Goal: Information Seeking & Learning: Learn about a topic

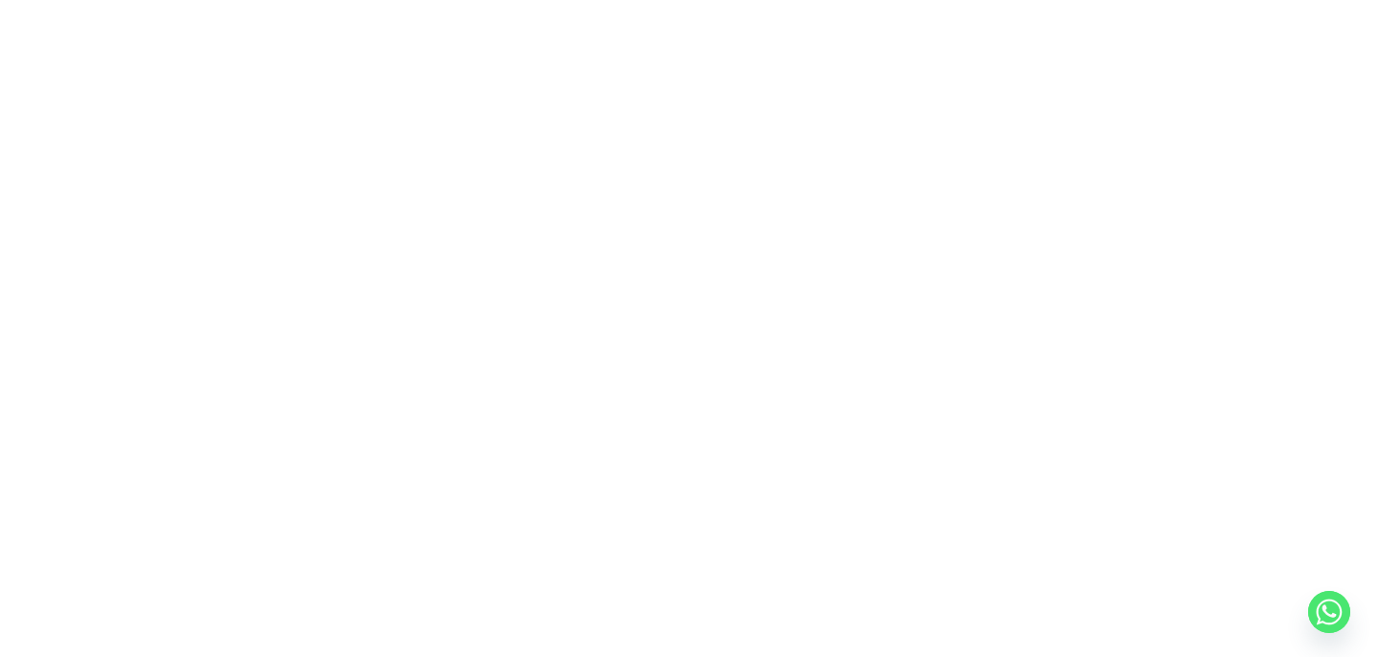
scroll to position [270, 0]
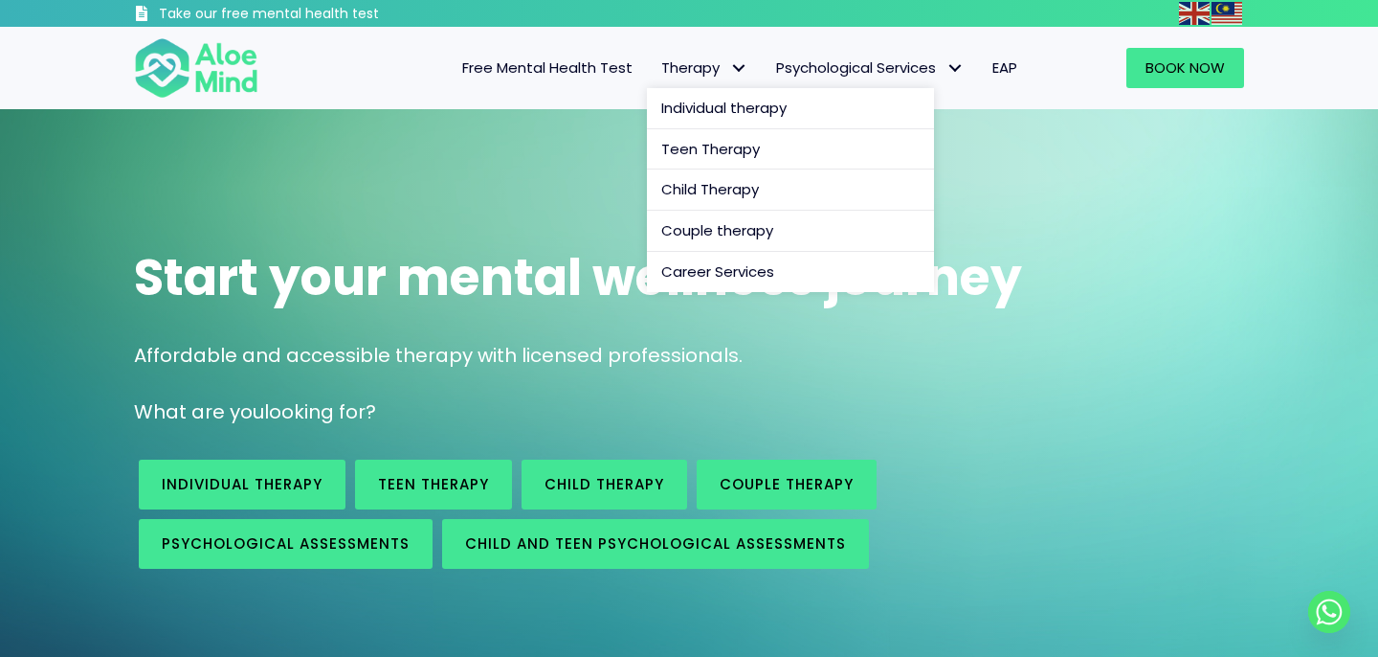
click at [707, 54] on link "Therapy" at bounding box center [704, 68] width 115 height 40
click at [710, 109] on span "Individual therapy" at bounding box center [723, 108] width 125 height 20
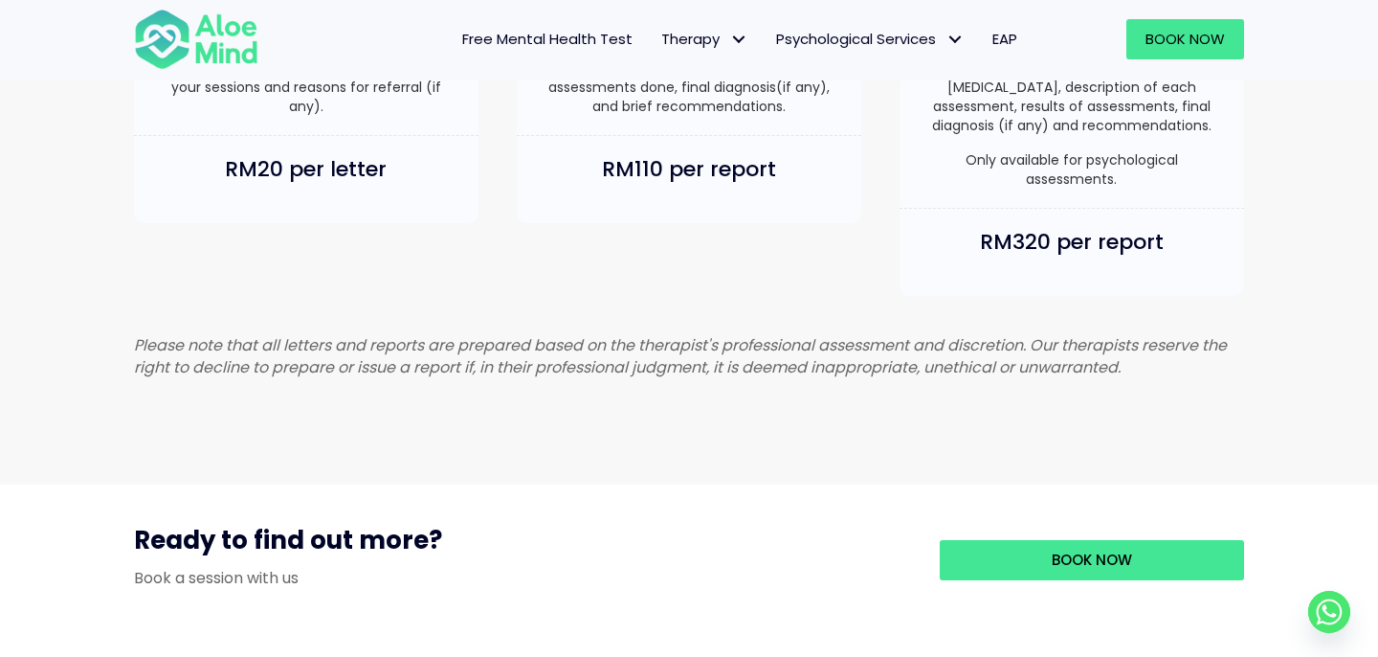
scroll to position [2036, 0]
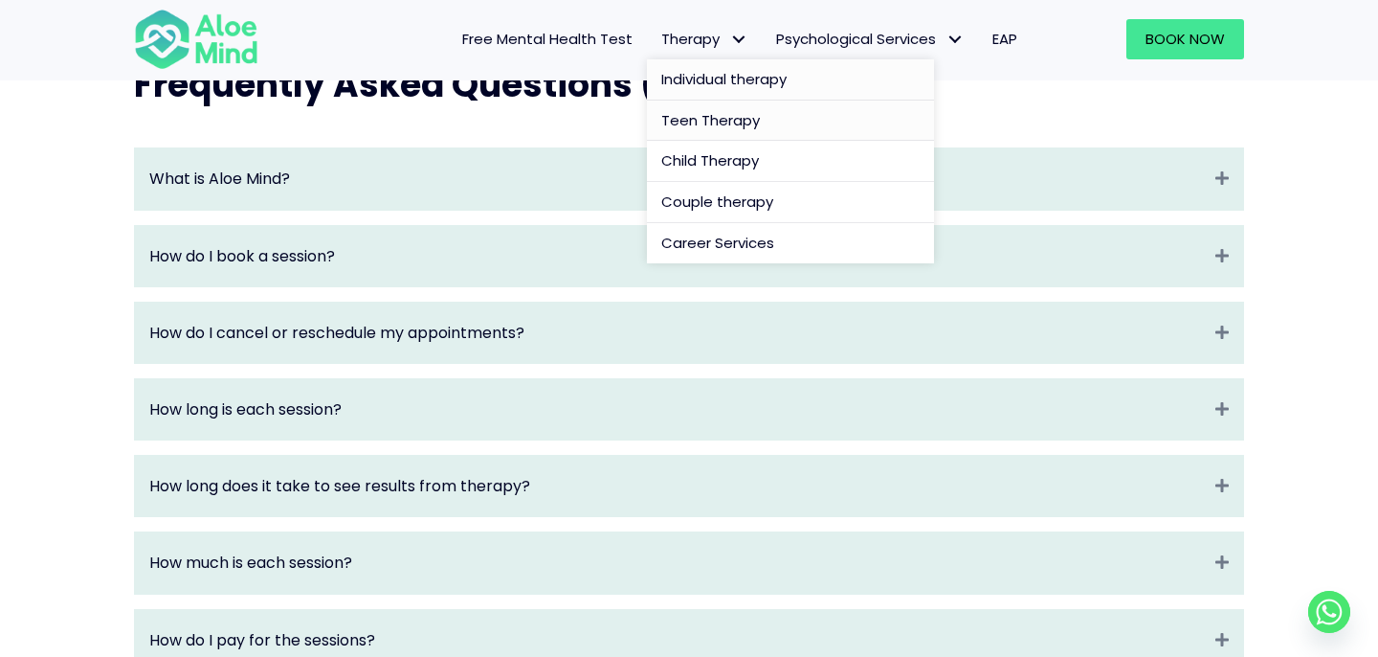
click at [713, 112] on span "Teen Therapy" at bounding box center [710, 120] width 99 height 20
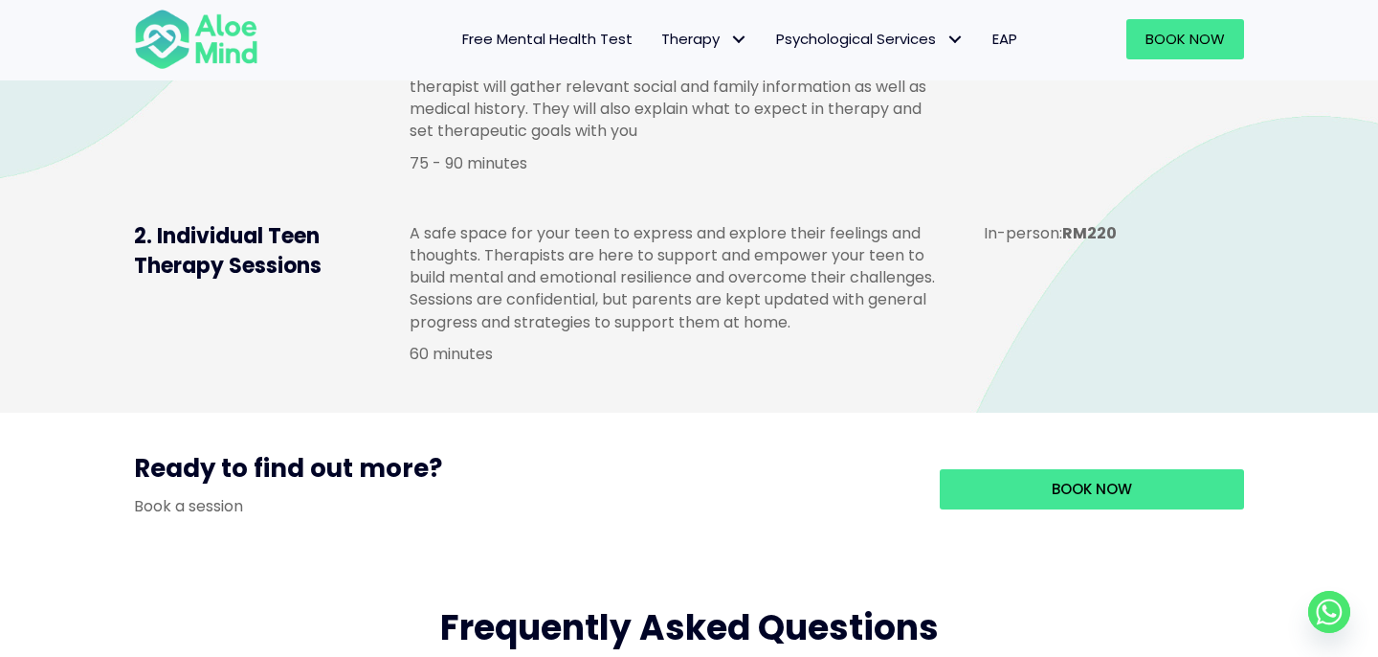
scroll to position [1490, 0]
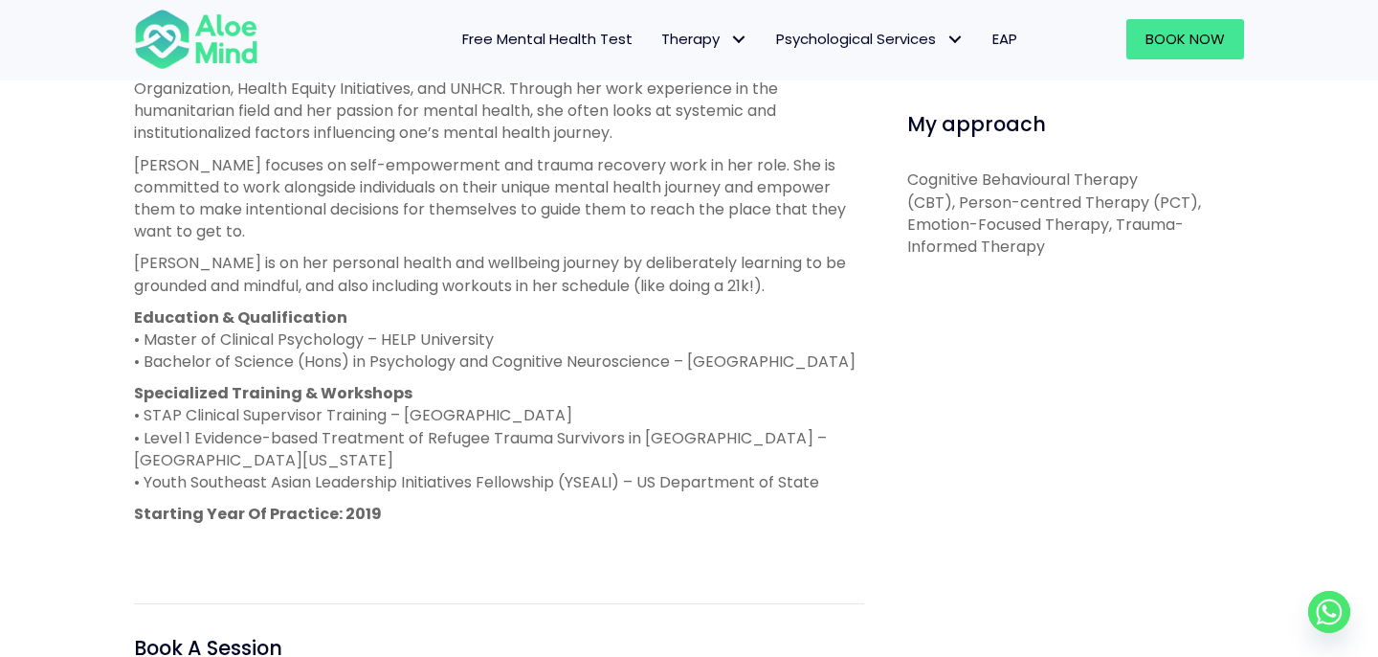
scroll to position [778, 0]
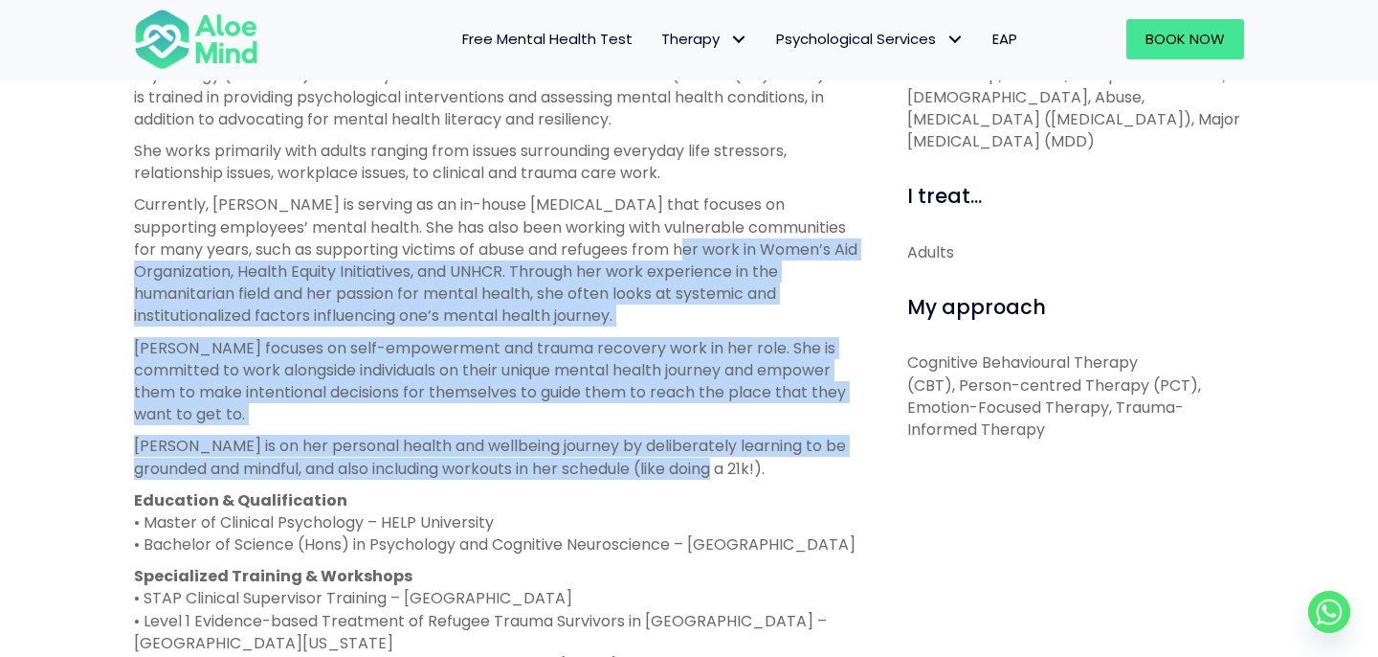
drag, startPoint x: 587, startPoint y: 242, endPoint x: 735, endPoint y: 456, distance: 259.9
click at [735, 456] on div "Jean is a clinical psychologist registered with the Malaysian Society of Clinic…" at bounding box center [499, 390] width 730 height 698
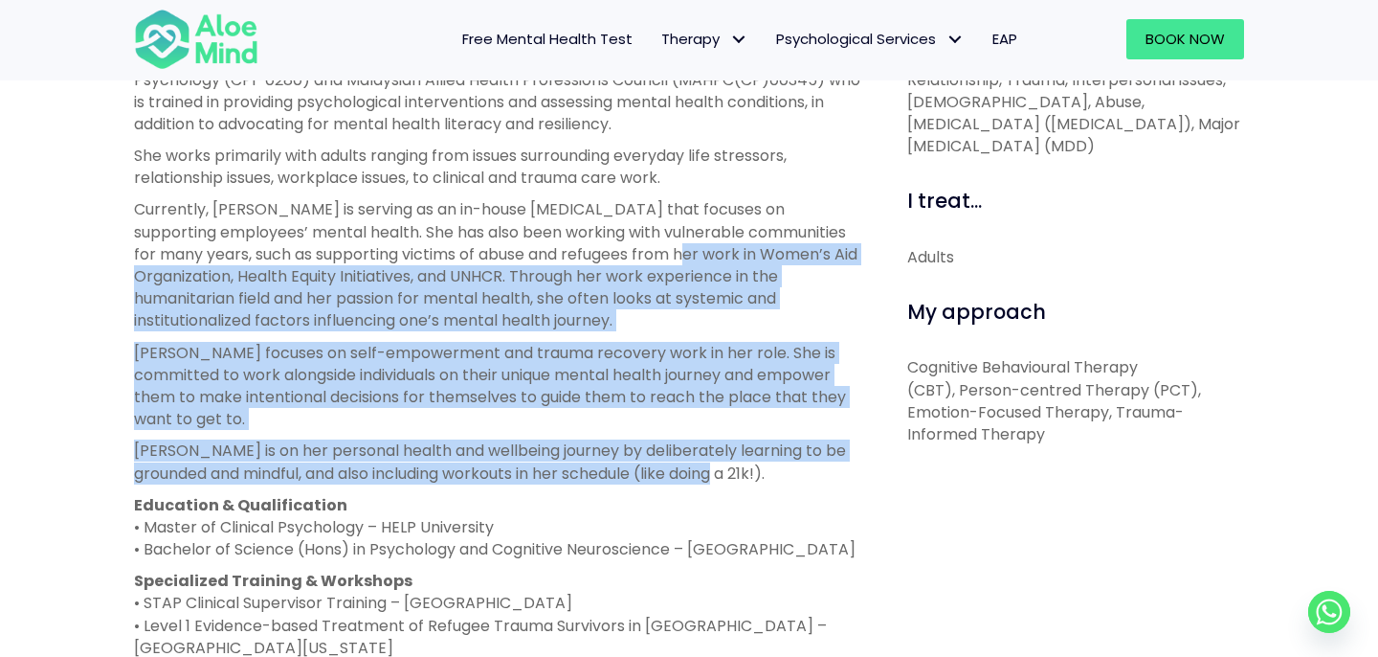
scroll to position [790, 0]
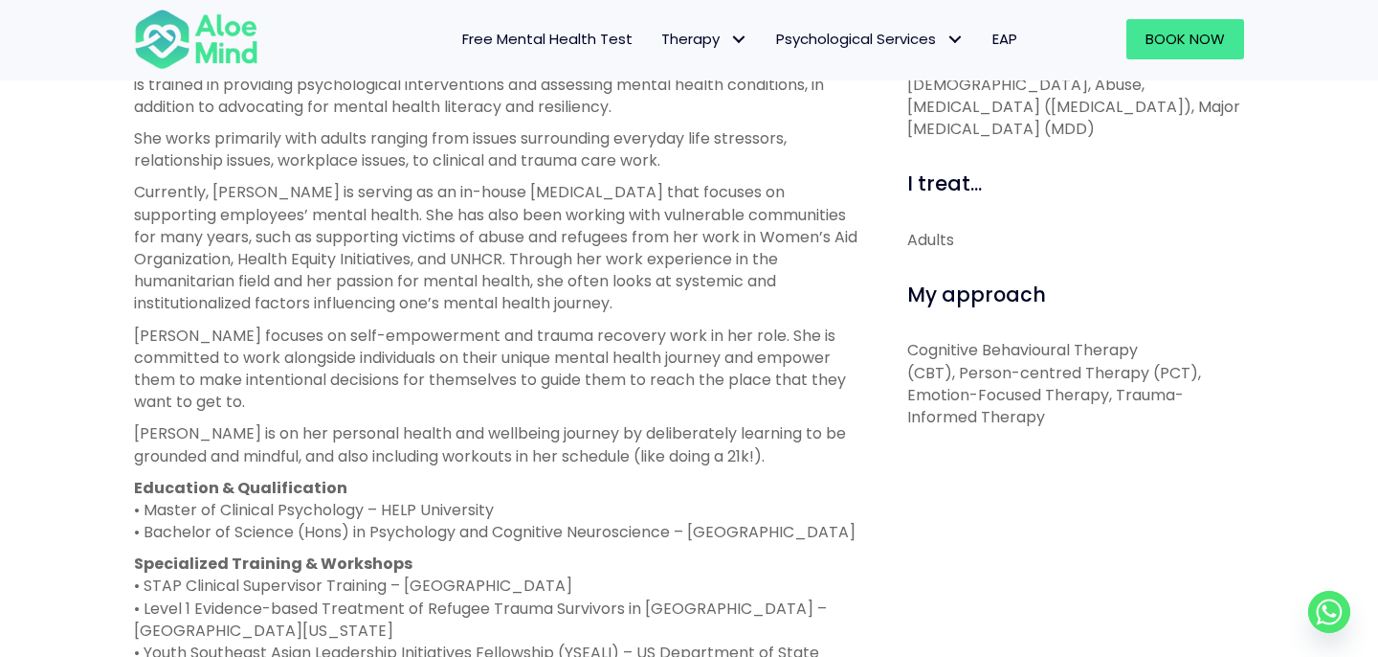
click at [308, 486] on p "Education & Qualification • Master of Clinical Psychology – HELP University • B…" at bounding box center [499, 510] width 730 height 67
click at [295, 525] on p "Education & Qualification • Master of Clinical Psychology – HELP University • B…" at bounding box center [499, 510] width 730 height 67
drag, startPoint x: 366, startPoint y: 484, endPoint x: 155, endPoint y: 485, distance: 210.5
click at [155, 485] on p "Education & Qualification • Master of Clinical Psychology – HELP University • B…" at bounding box center [499, 510] width 730 height 67
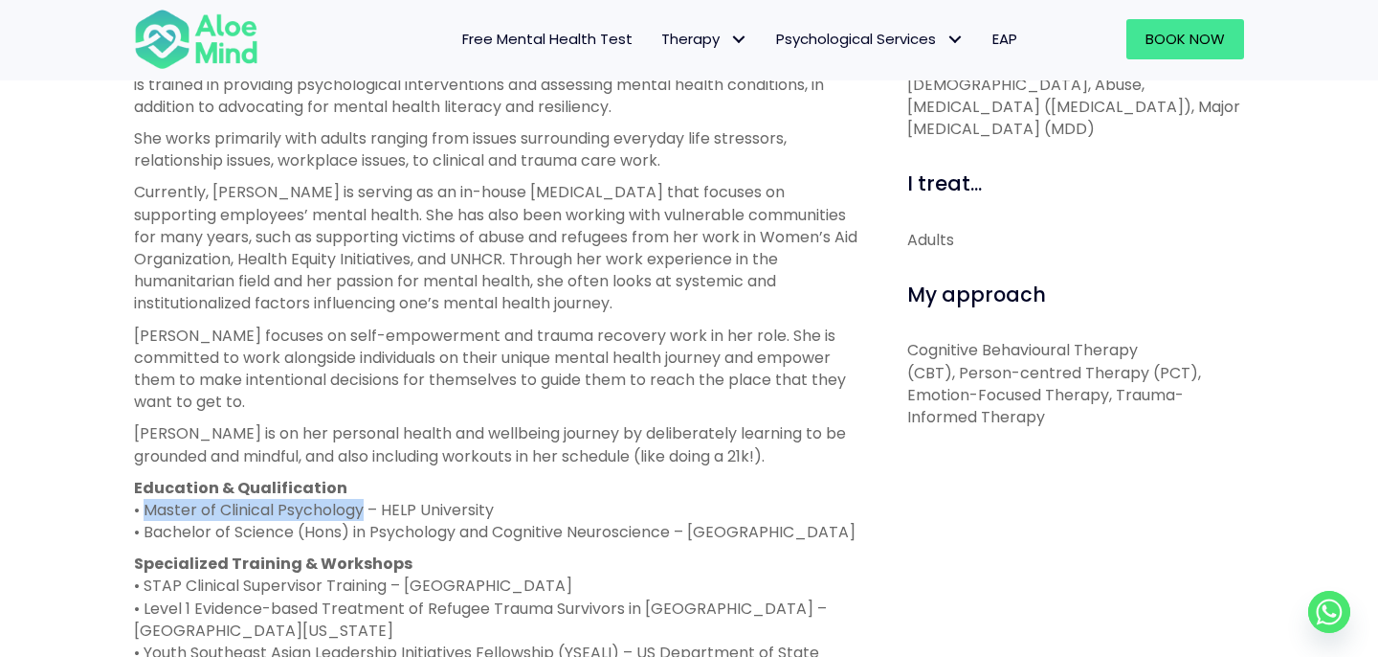
drag, startPoint x: 147, startPoint y: 485, endPoint x: 365, endPoint y: 488, distance: 217.3
click at [365, 488] on p "Education & Qualification • Master of Clinical Psychology – HELP University • B…" at bounding box center [499, 510] width 730 height 67
copy p "Master of Clinical Psychology"
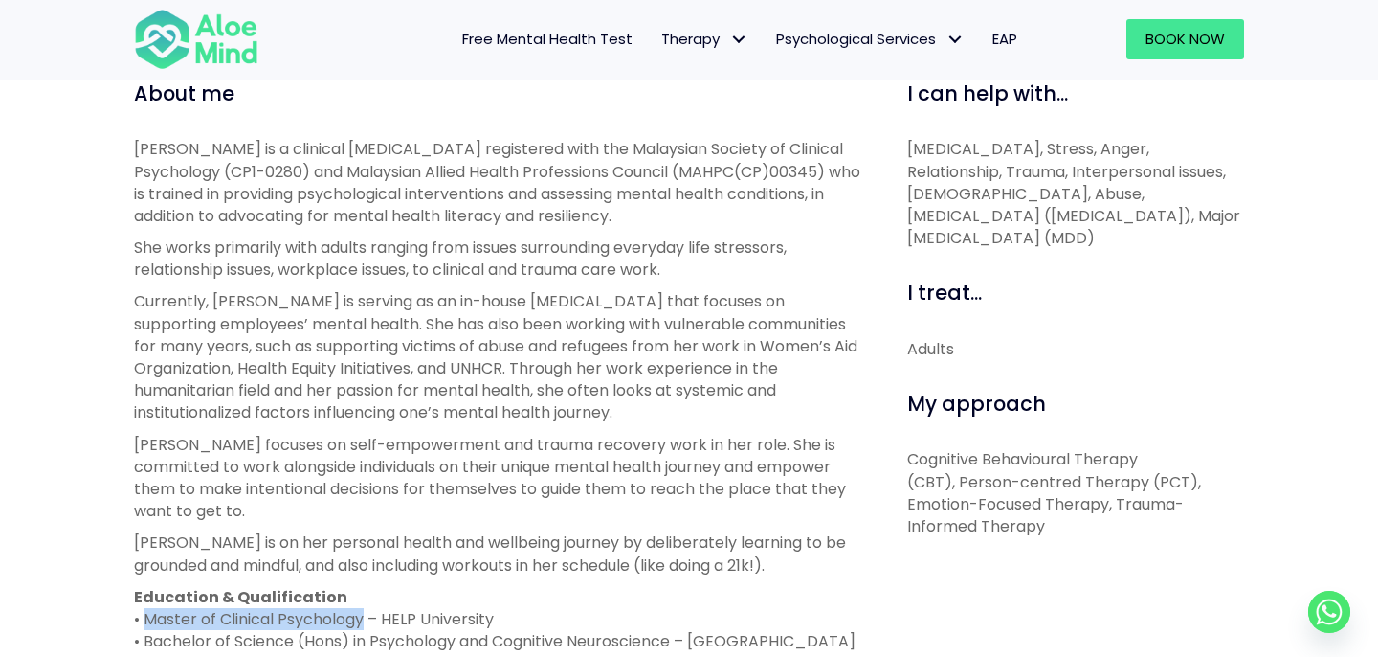
scroll to position [677, 0]
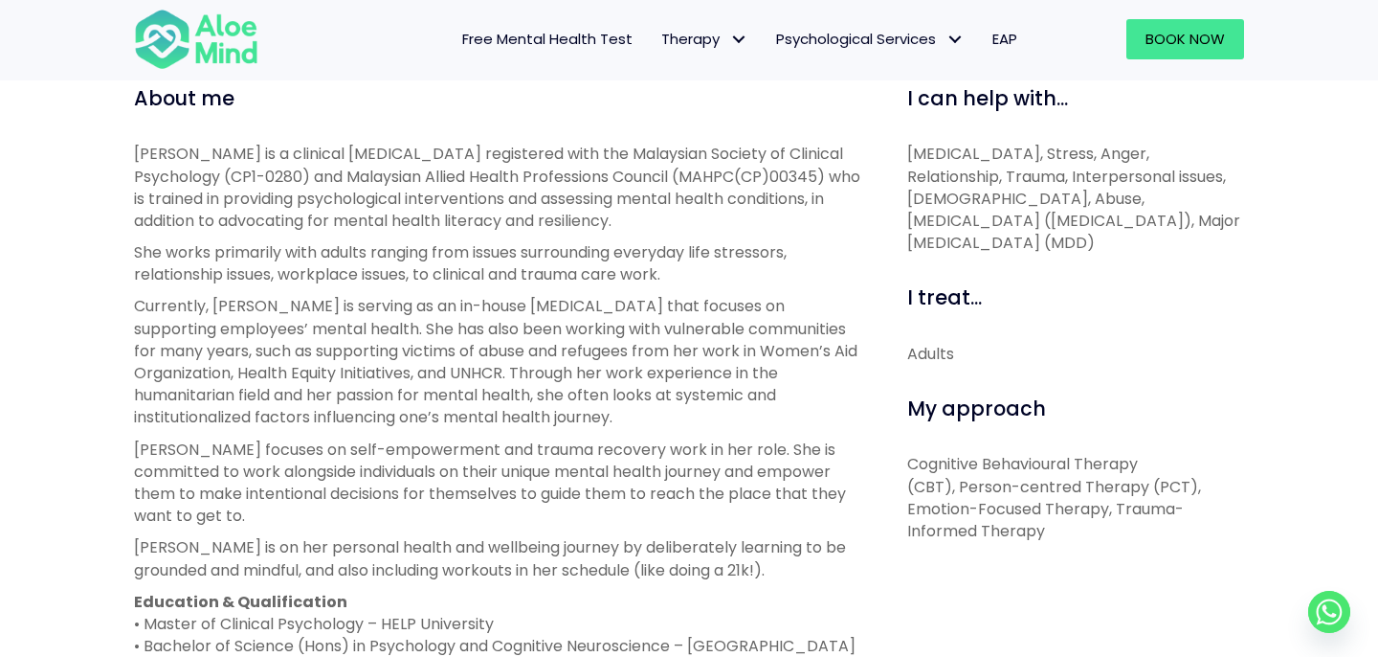
click at [267, 501] on p "Jean focuses on self-empowerment and trauma recovery work in her role. She is c…" at bounding box center [499, 482] width 730 height 89
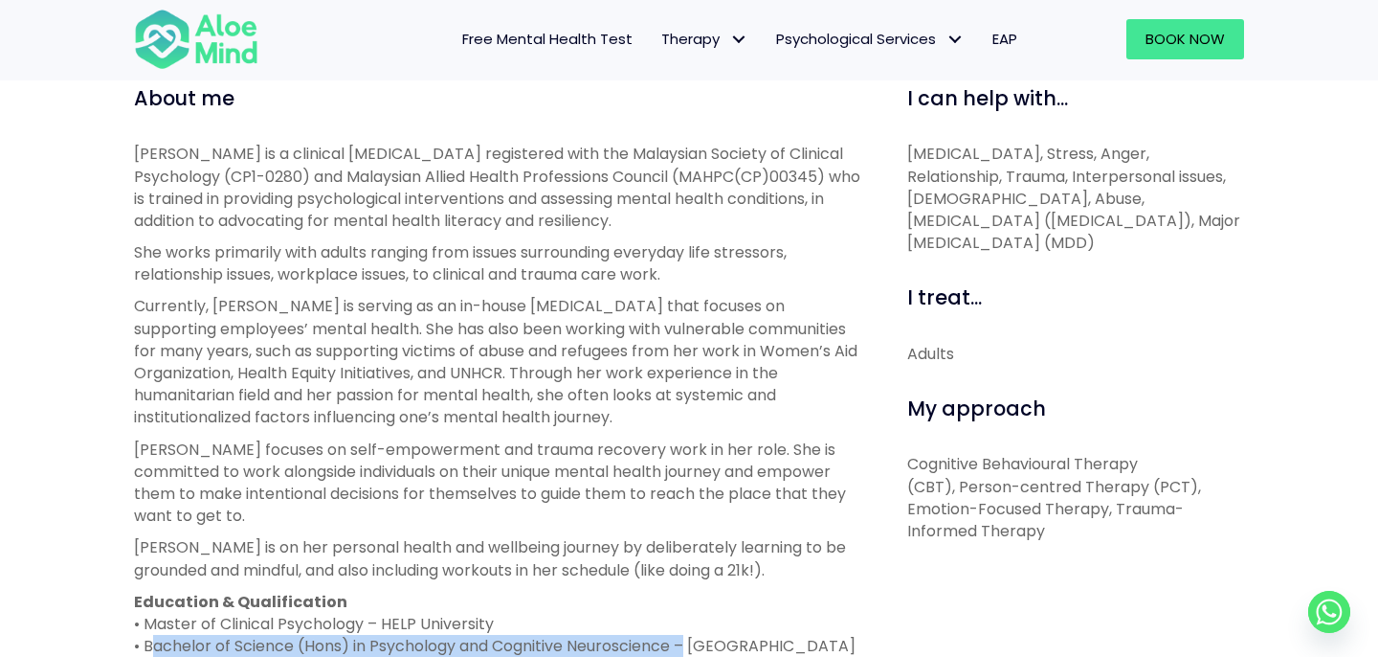
drag, startPoint x: 145, startPoint y: 621, endPoint x: 687, endPoint y: 621, distance: 542.6
click at [687, 621] on p "Education & Qualification • Master of Clinical Psychology – HELP University • B…" at bounding box center [499, 623] width 730 height 67
drag, startPoint x: 236, startPoint y: 641, endPoint x: 145, endPoint y: 619, distance: 93.5
click at [145, 619] on p "Education & Qualification • Master of Clinical Psychology – HELP University • B…" at bounding box center [499, 623] width 730 height 67
copy p "Bachelor of Science (Hons) in Psychology and Cognitive Neuroscience – Universit…"
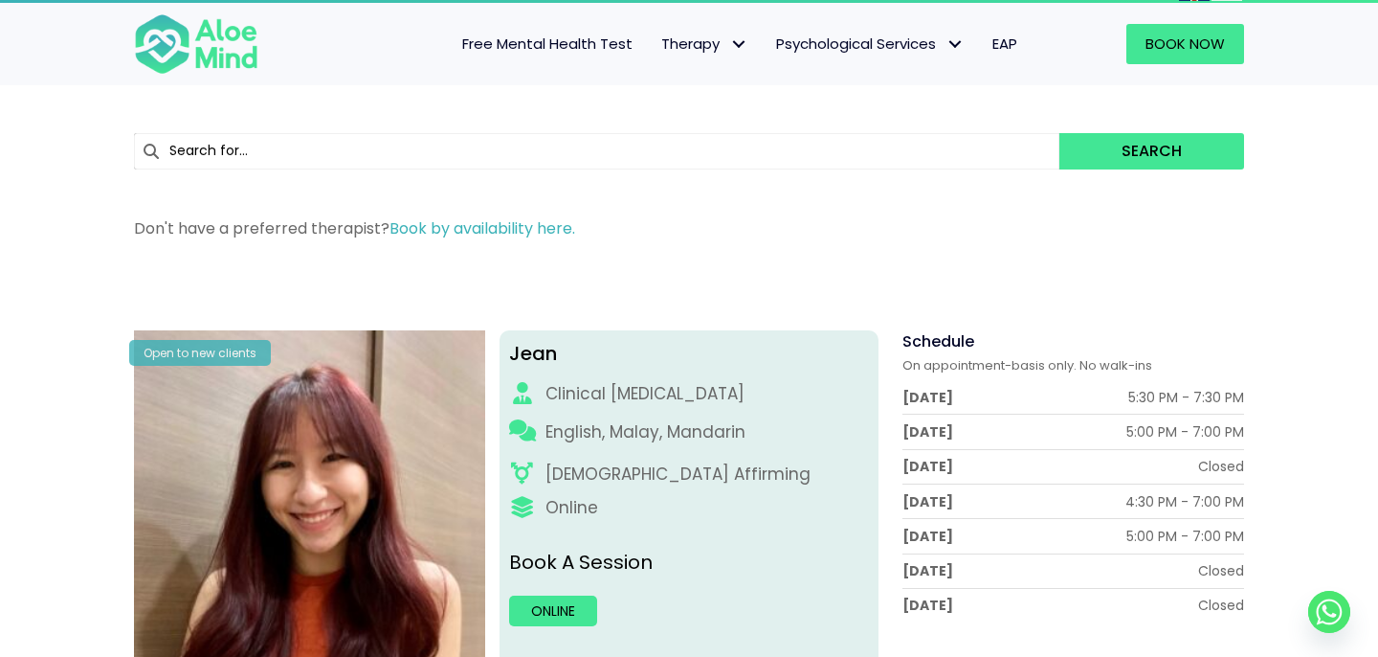
scroll to position [0, 0]
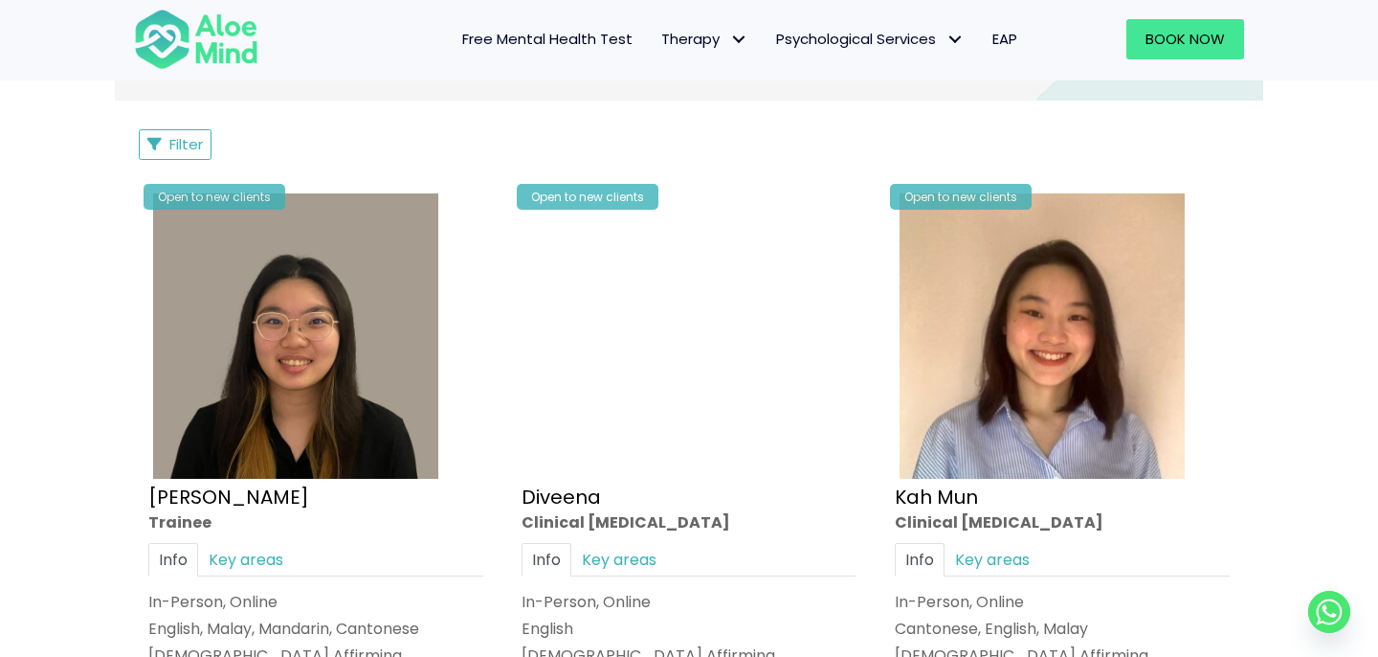
scroll to position [880, 0]
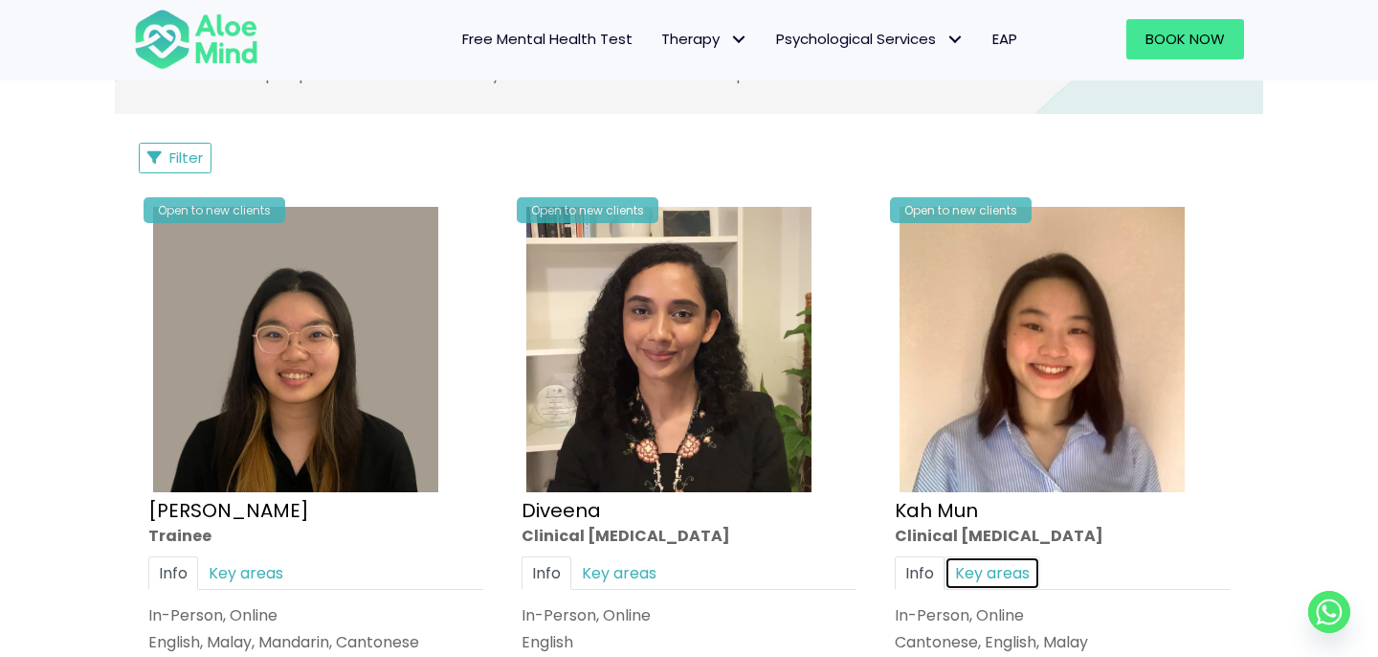
click at [1012, 575] on link "Key areas" at bounding box center [993, 572] width 96 height 33
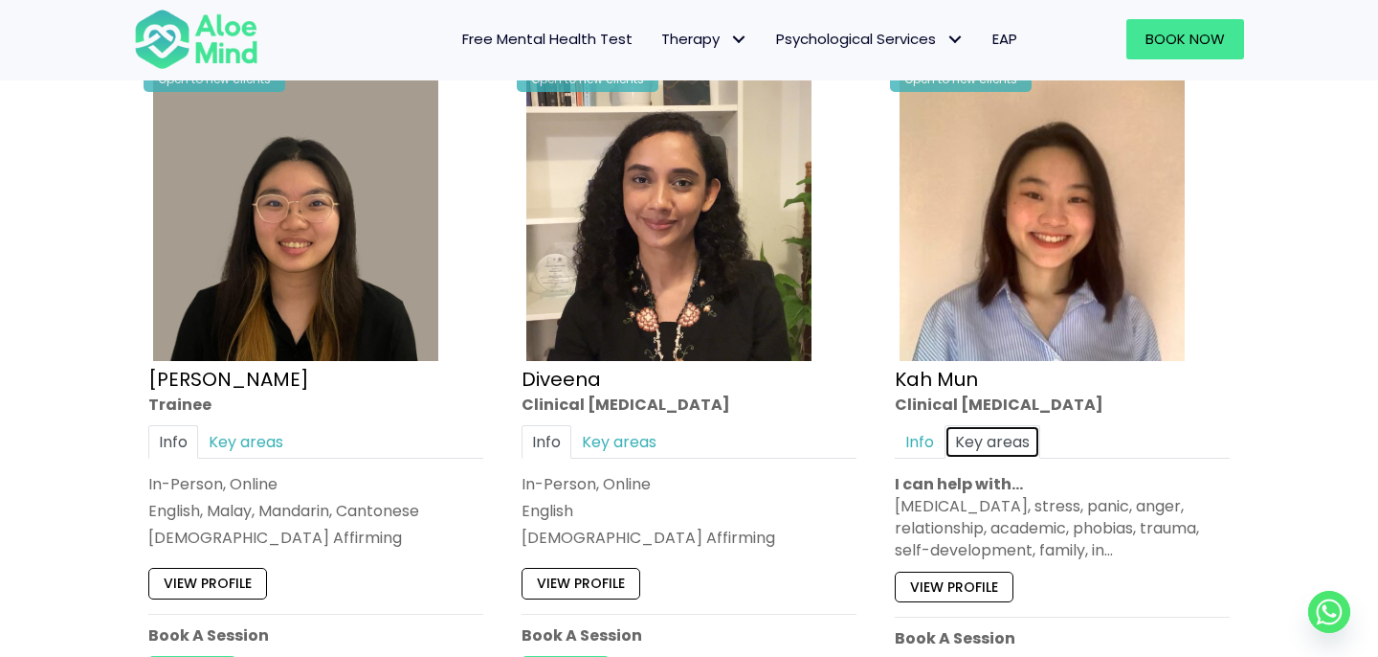
scroll to position [1014, 0]
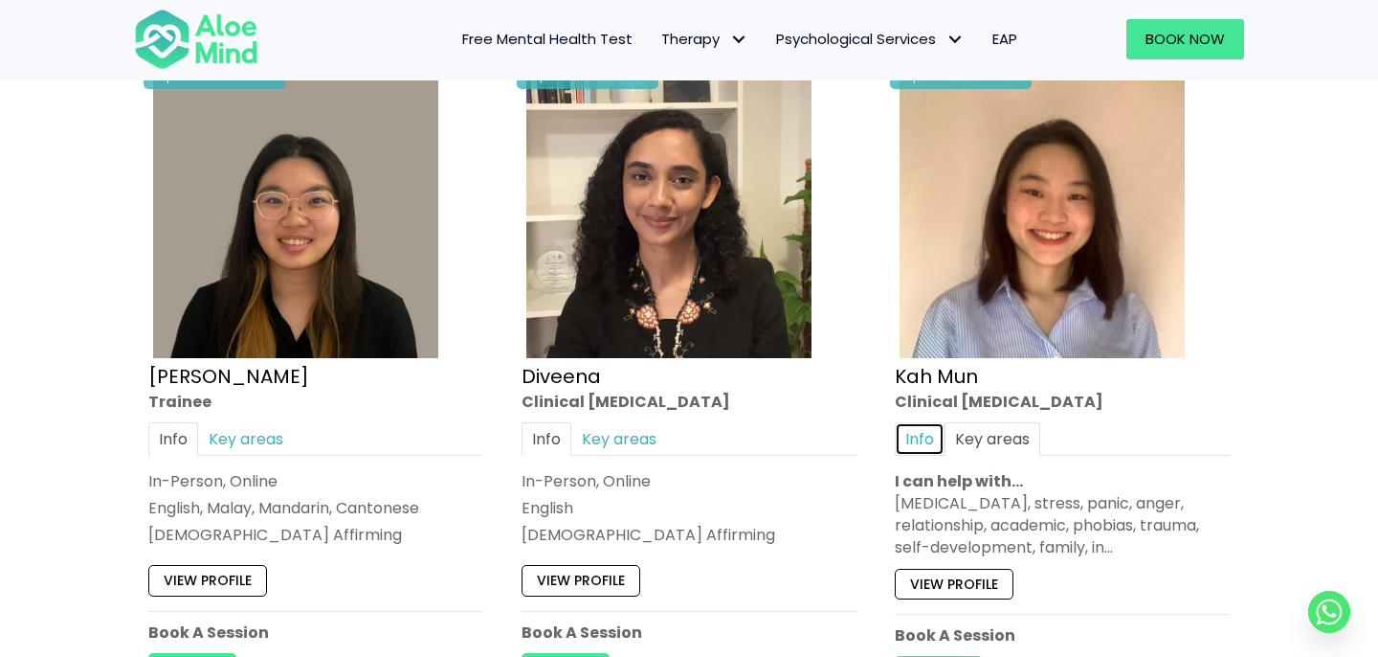
click at [921, 435] on link "Info" at bounding box center [920, 438] width 50 height 33
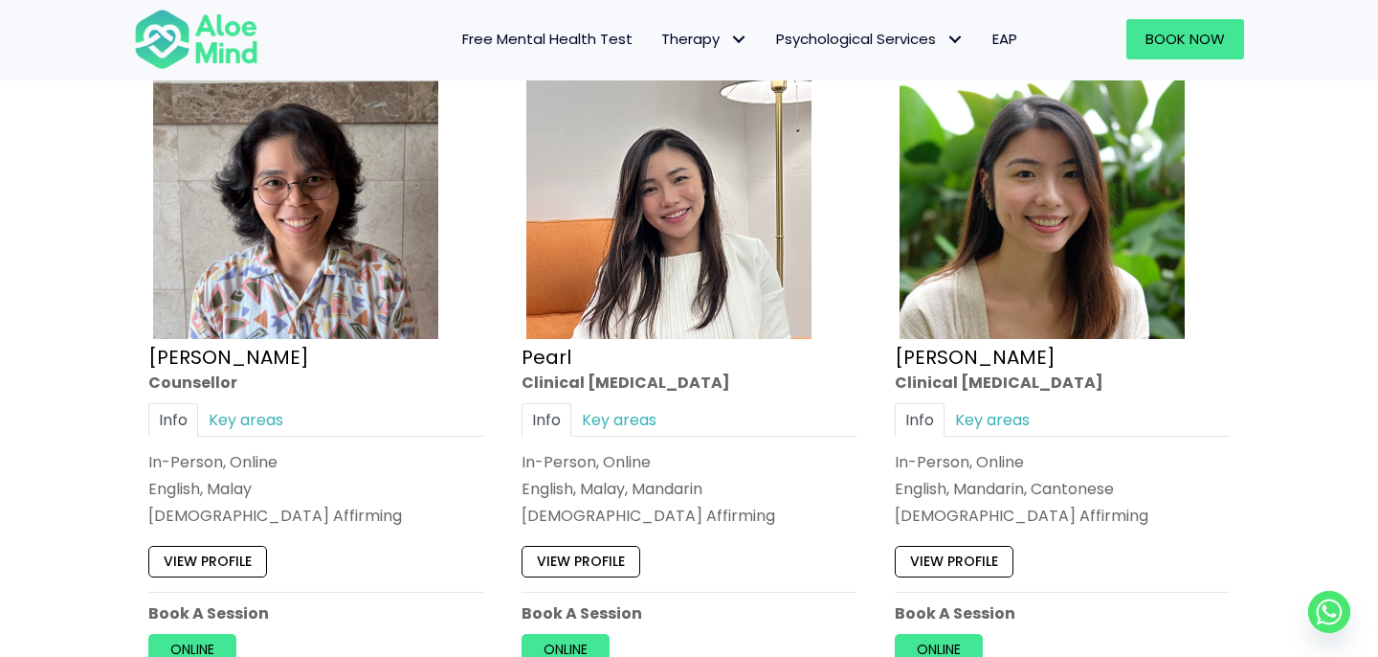
scroll to position [4137, 0]
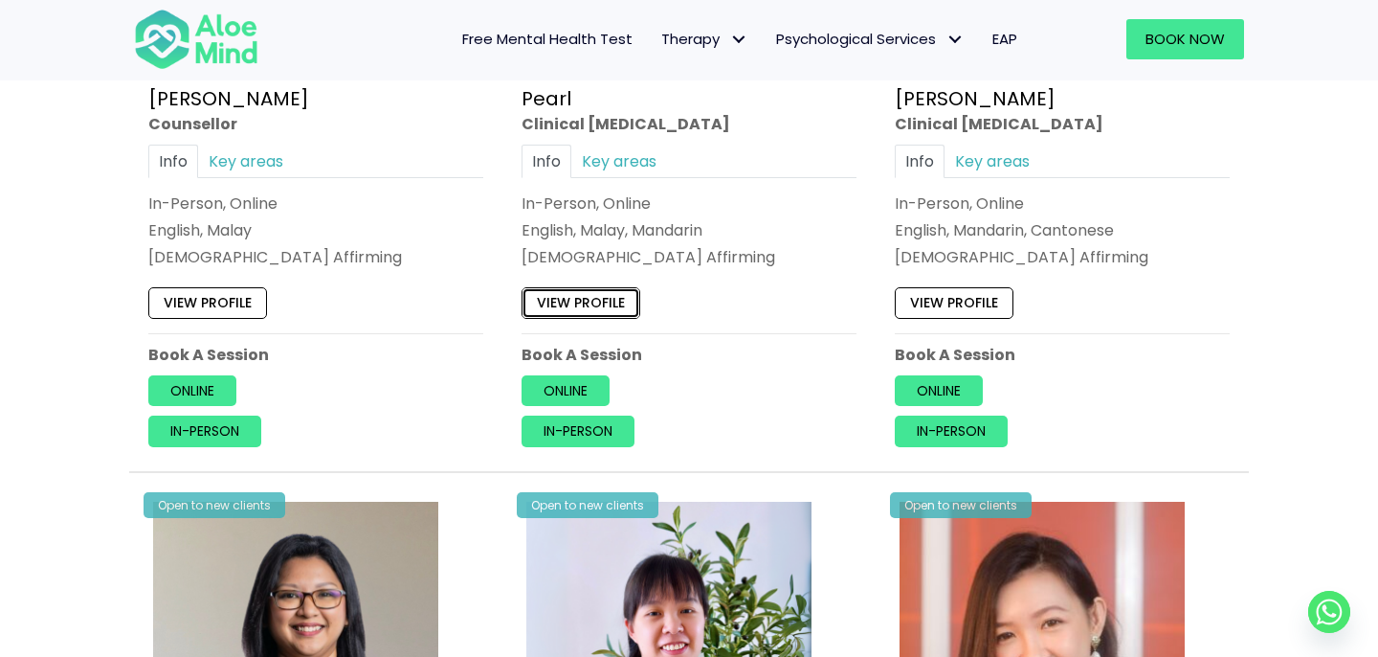
click at [582, 315] on link "View profile" at bounding box center [581, 303] width 119 height 31
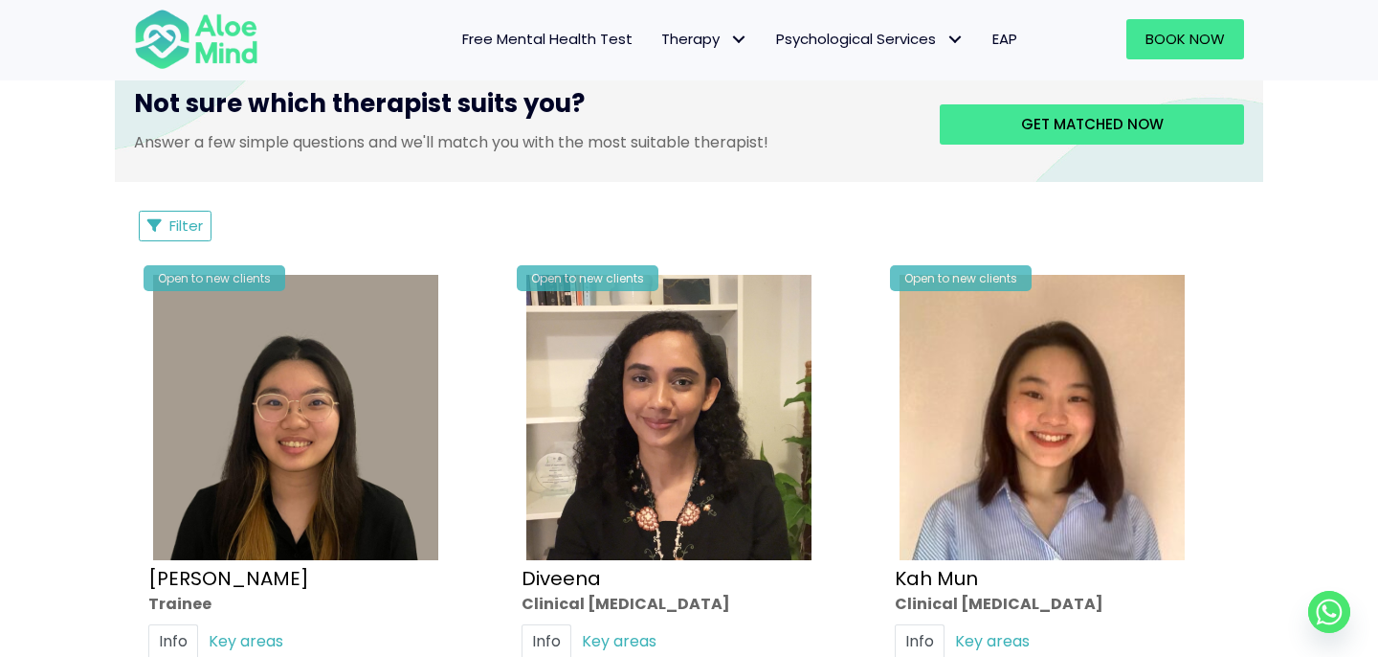
scroll to position [0, 0]
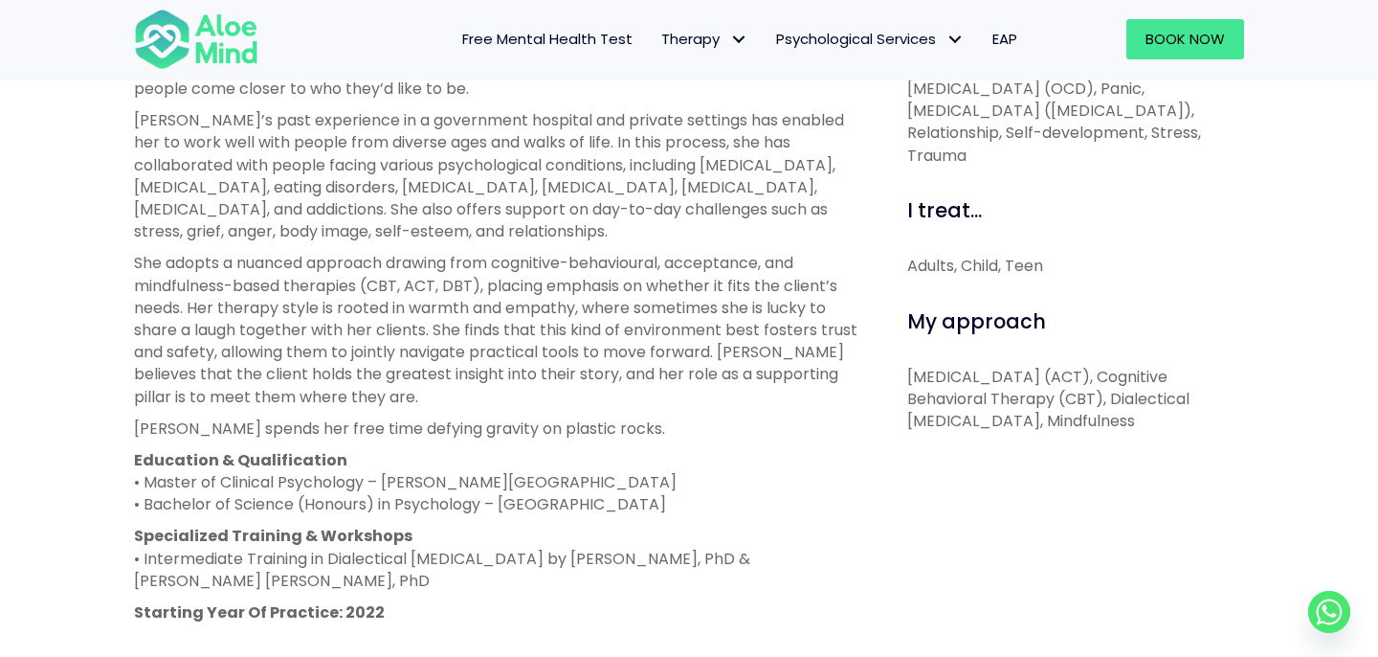
scroll to position [830, 0]
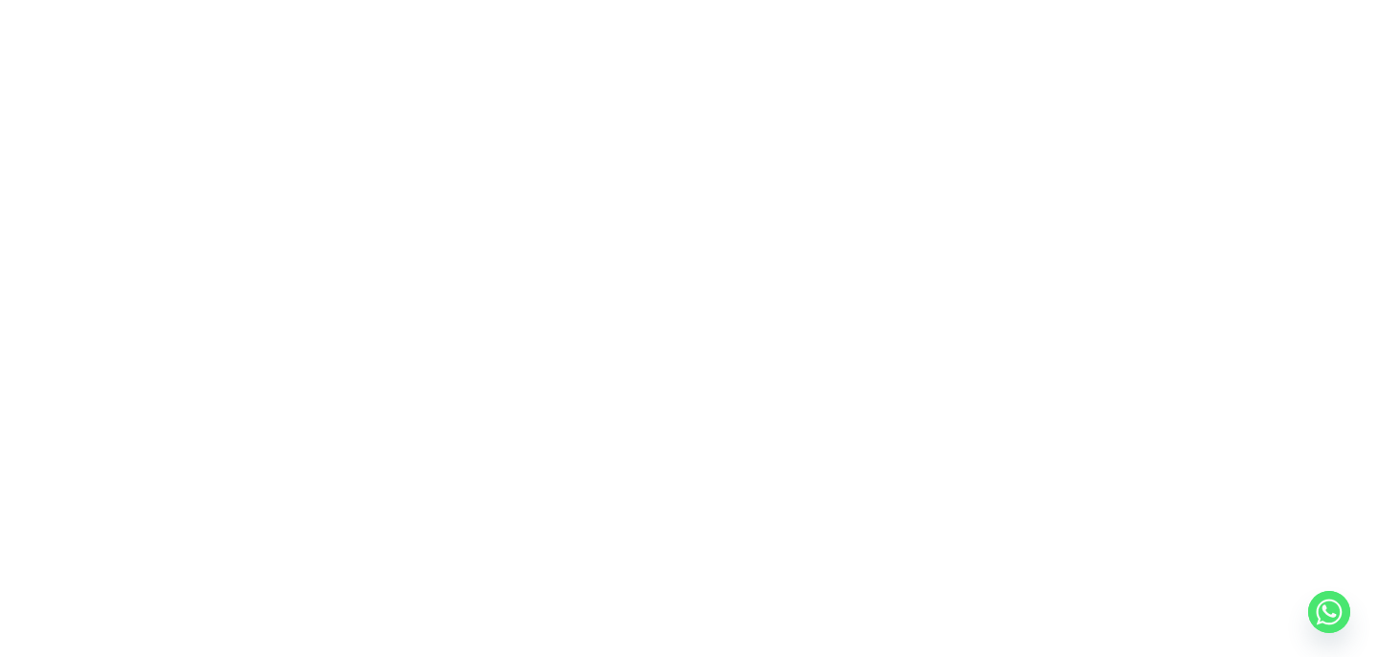
scroll to position [270, 0]
